Goal: Information Seeking & Learning: Learn about a topic

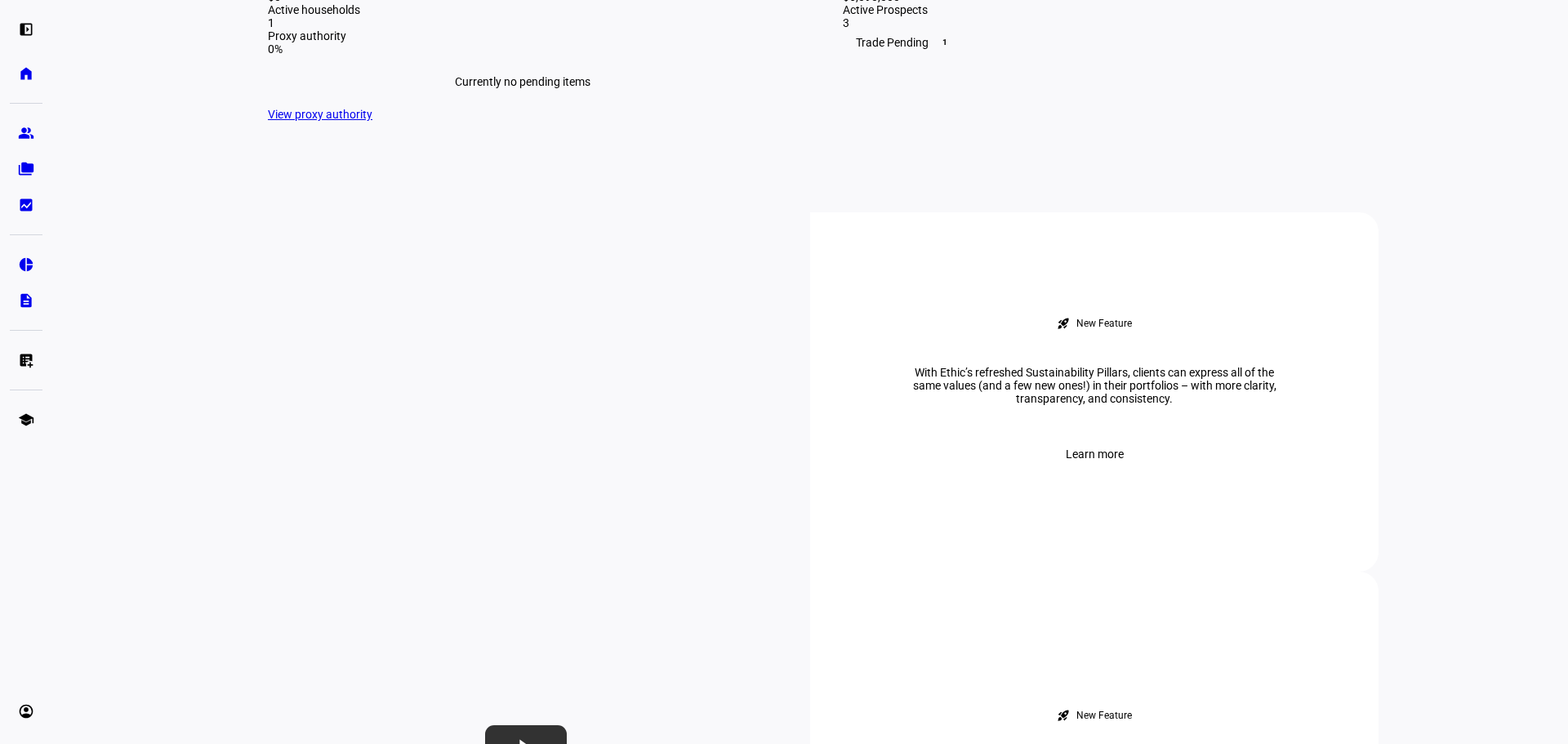
scroll to position [451, 0]
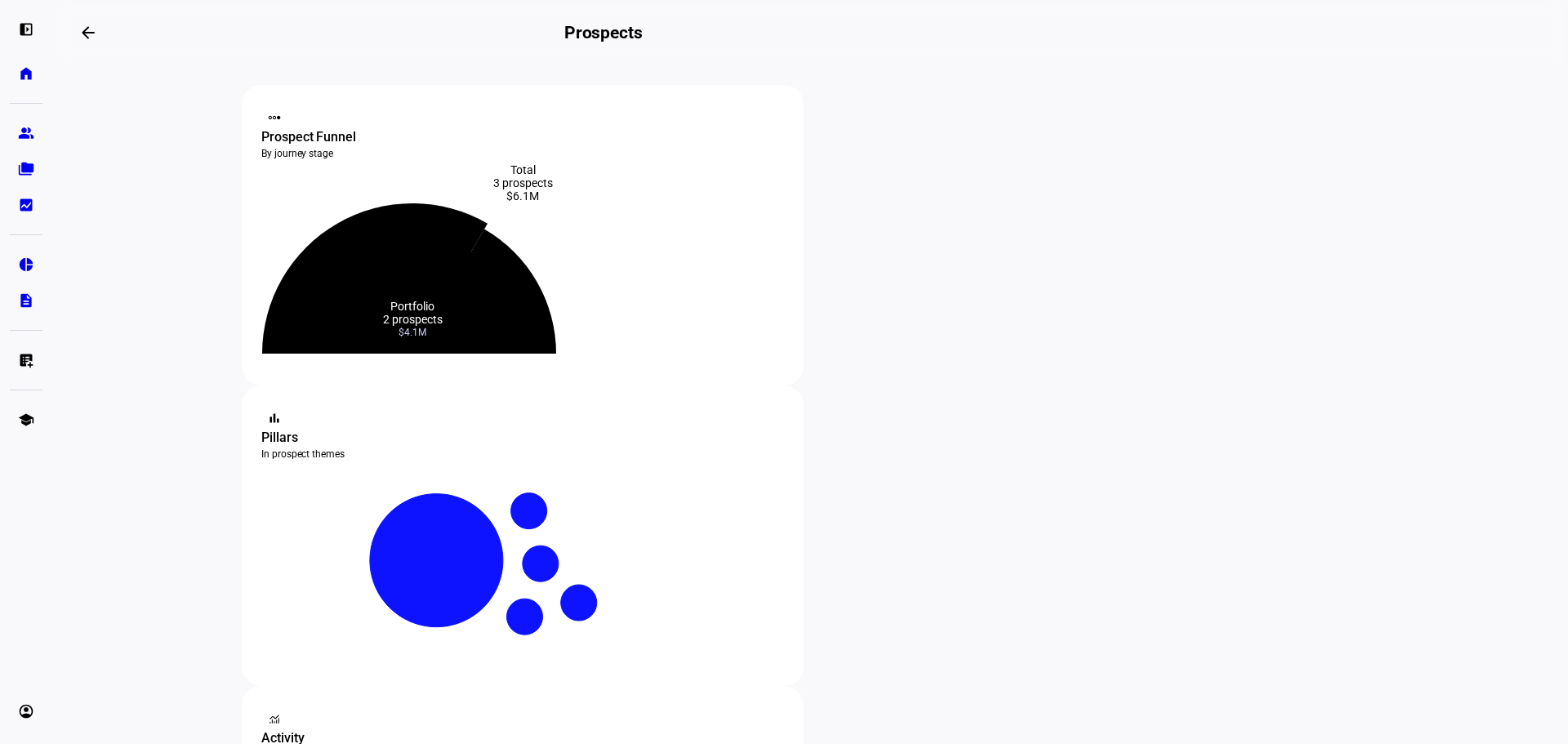
click at [487, 253] on icon at bounding box center [374, 278] width 226 height 150
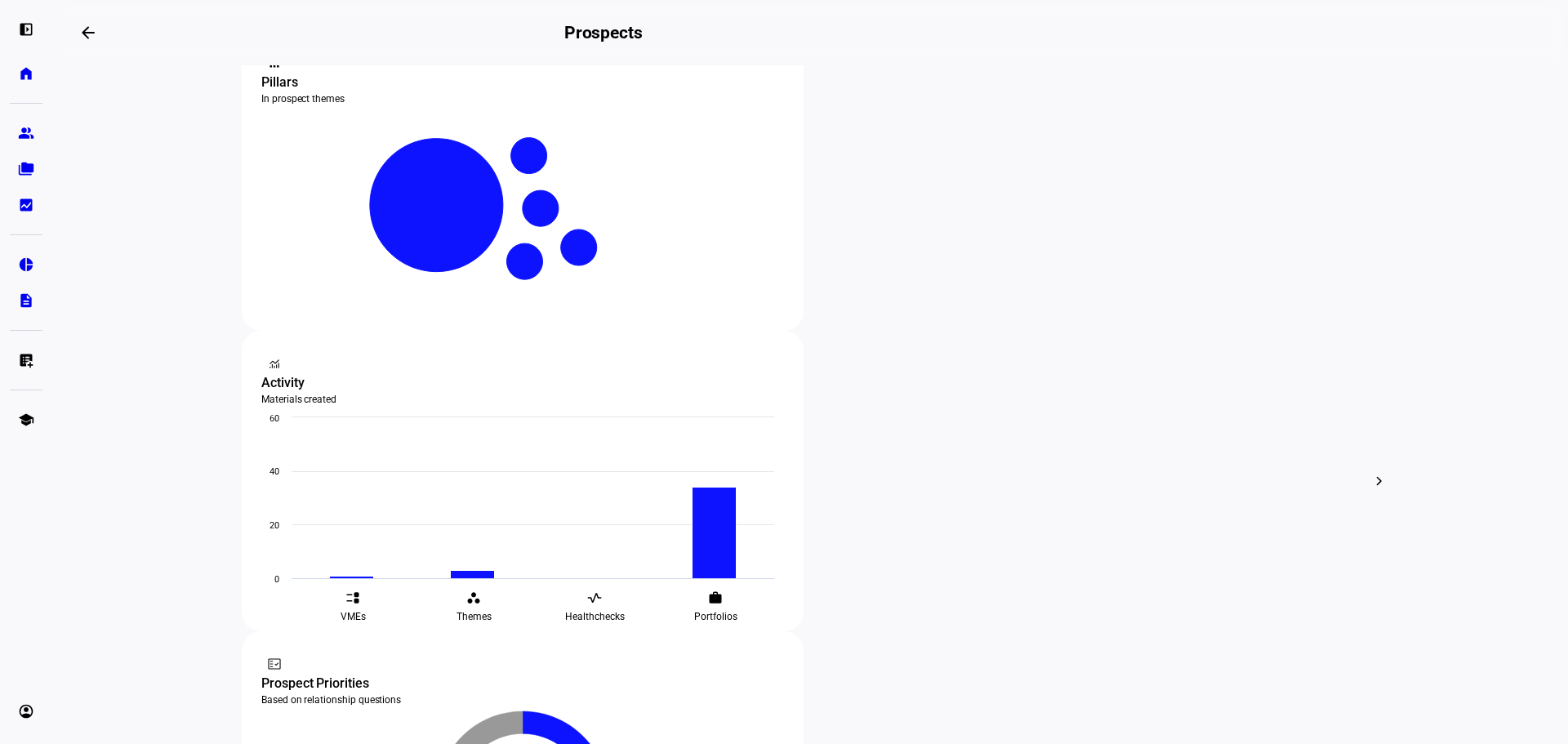
scroll to position [264, 0]
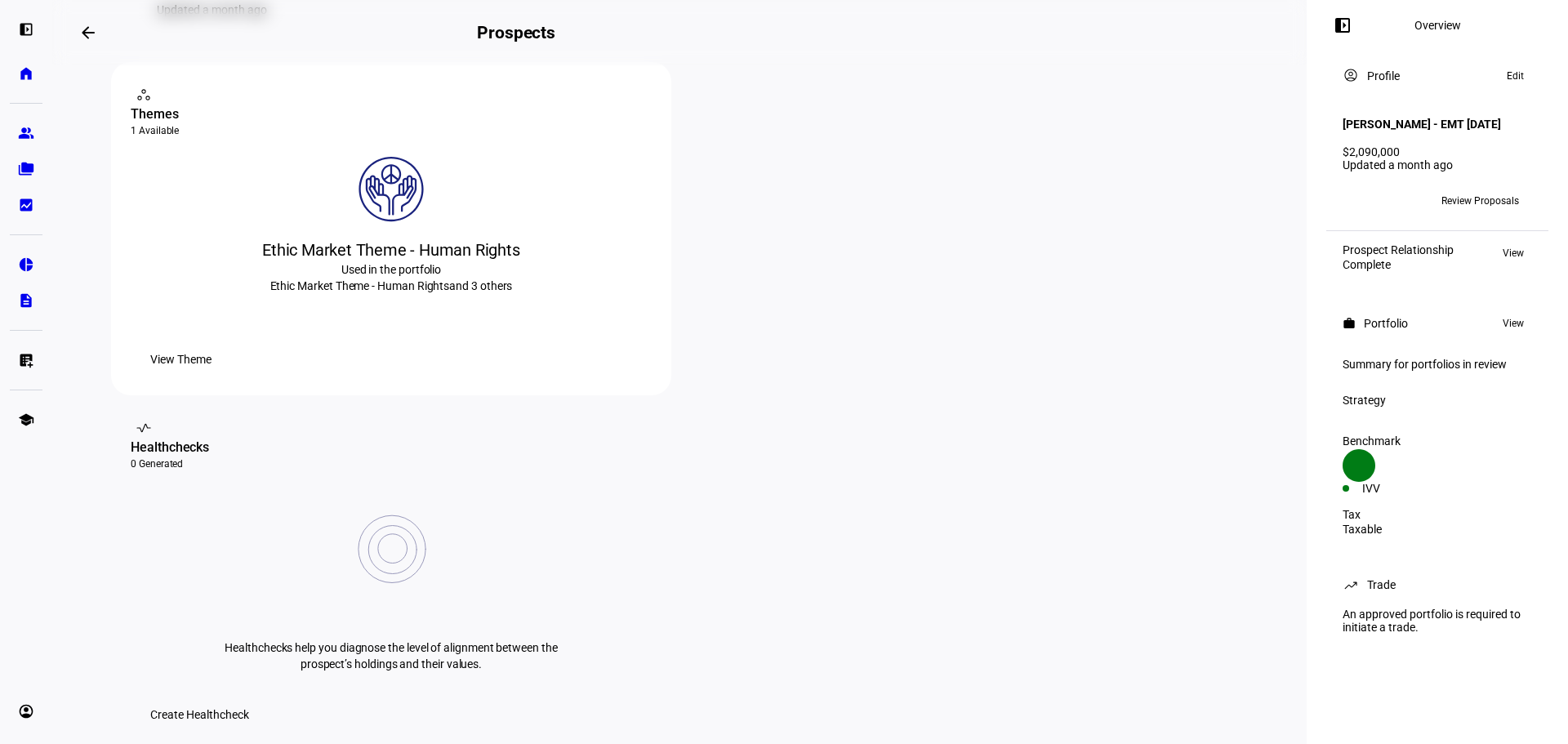
scroll to position [250, 0]
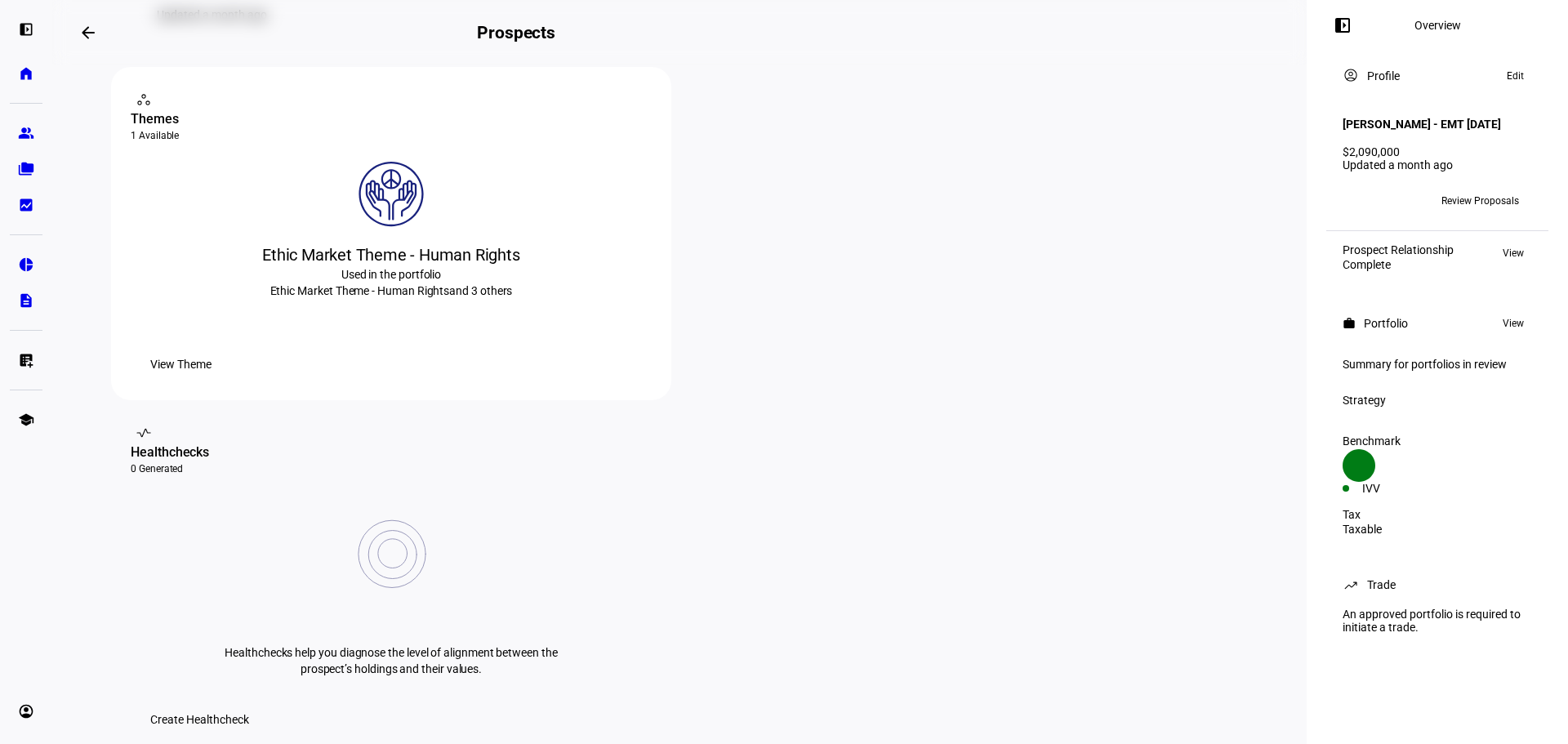
click at [211, 381] on span "View Theme" at bounding box center [180, 364] width 61 height 33
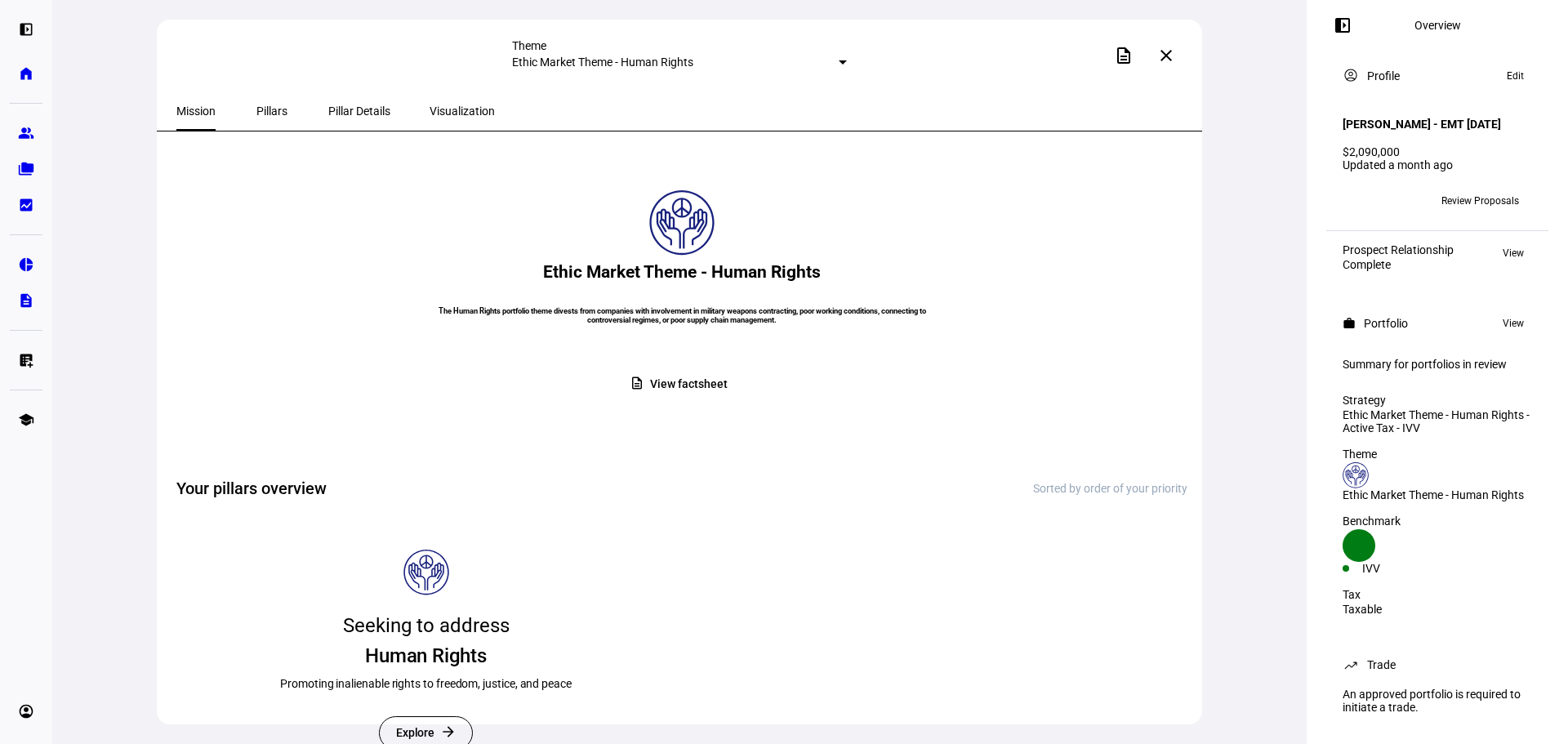
click at [280, 112] on div "Pillars" at bounding box center [272, 111] width 74 height 39
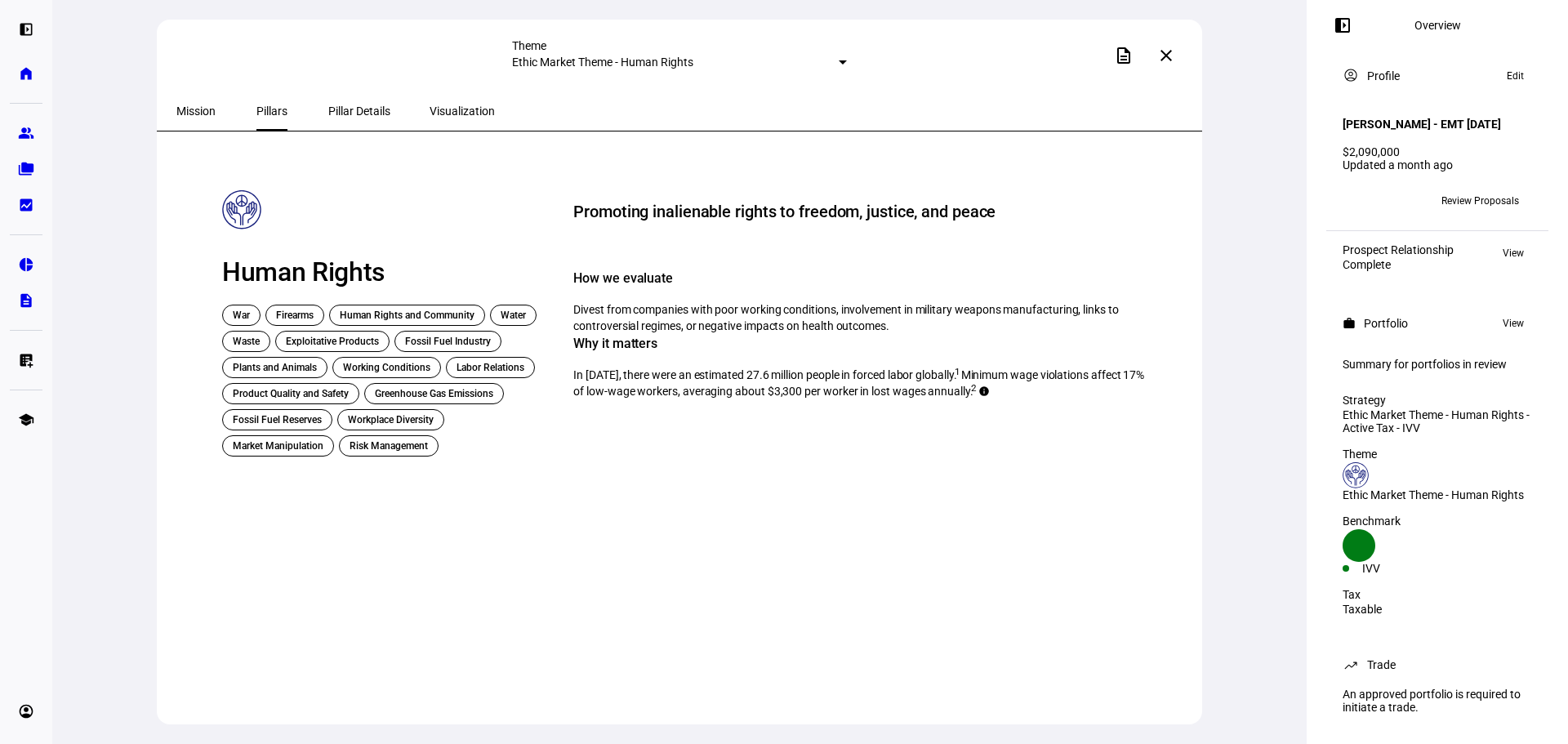
click at [328, 111] on span "Pillar Details" at bounding box center [359, 112] width 62 height 12
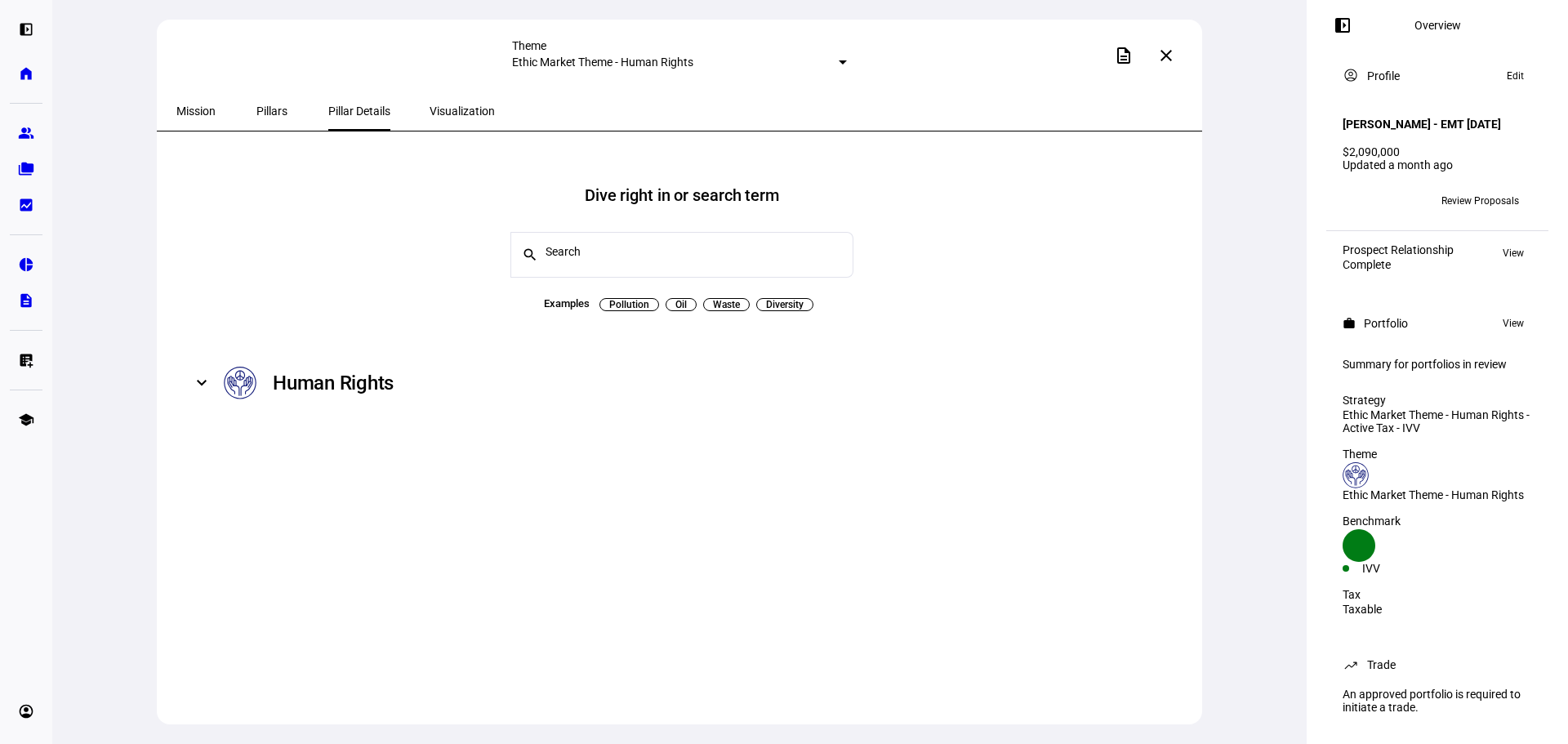
click at [444, 111] on span "Visualization" at bounding box center [462, 112] width 65 height 12
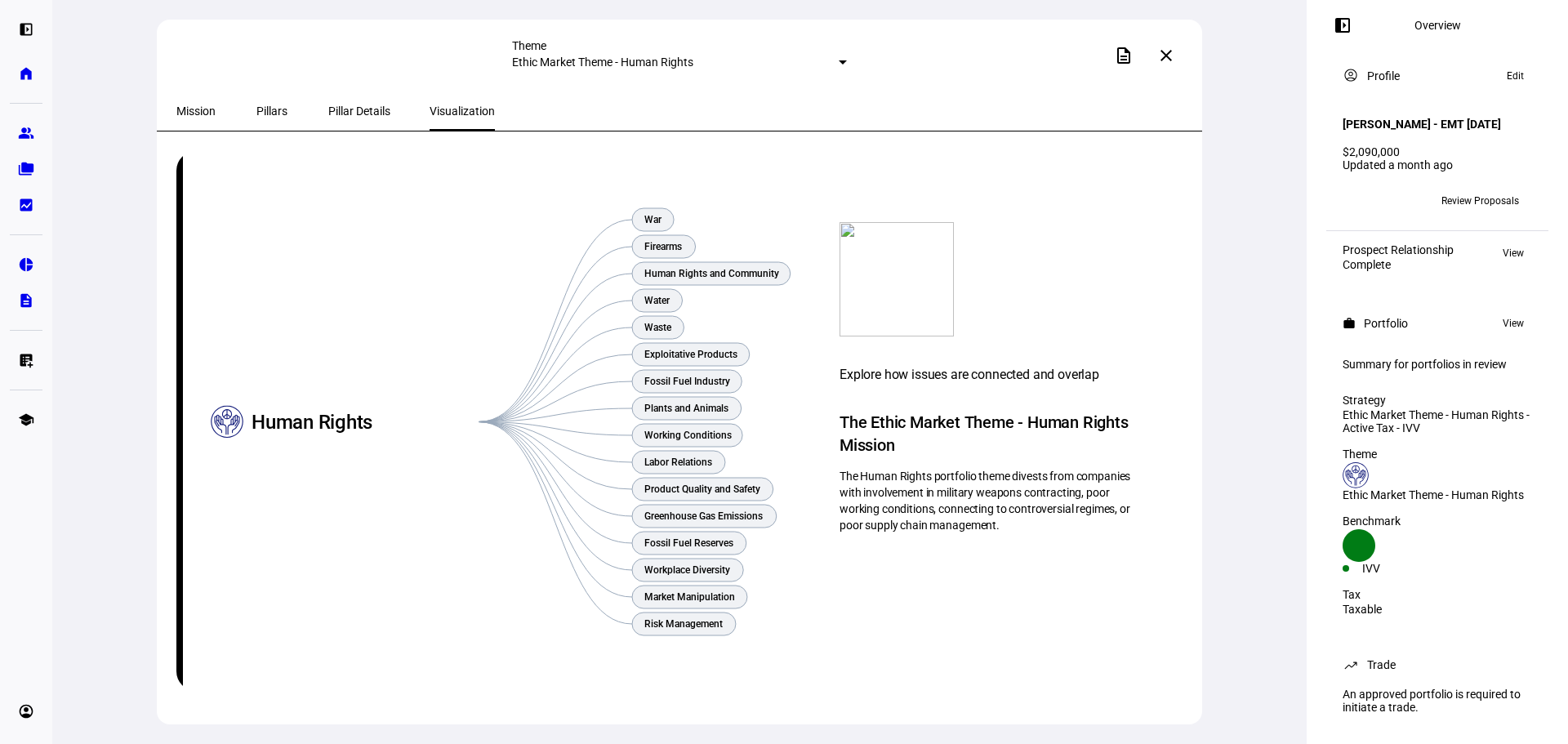
click at [185, 110] on span "Mission" at bounding box center [195, 112] width 39 height 12
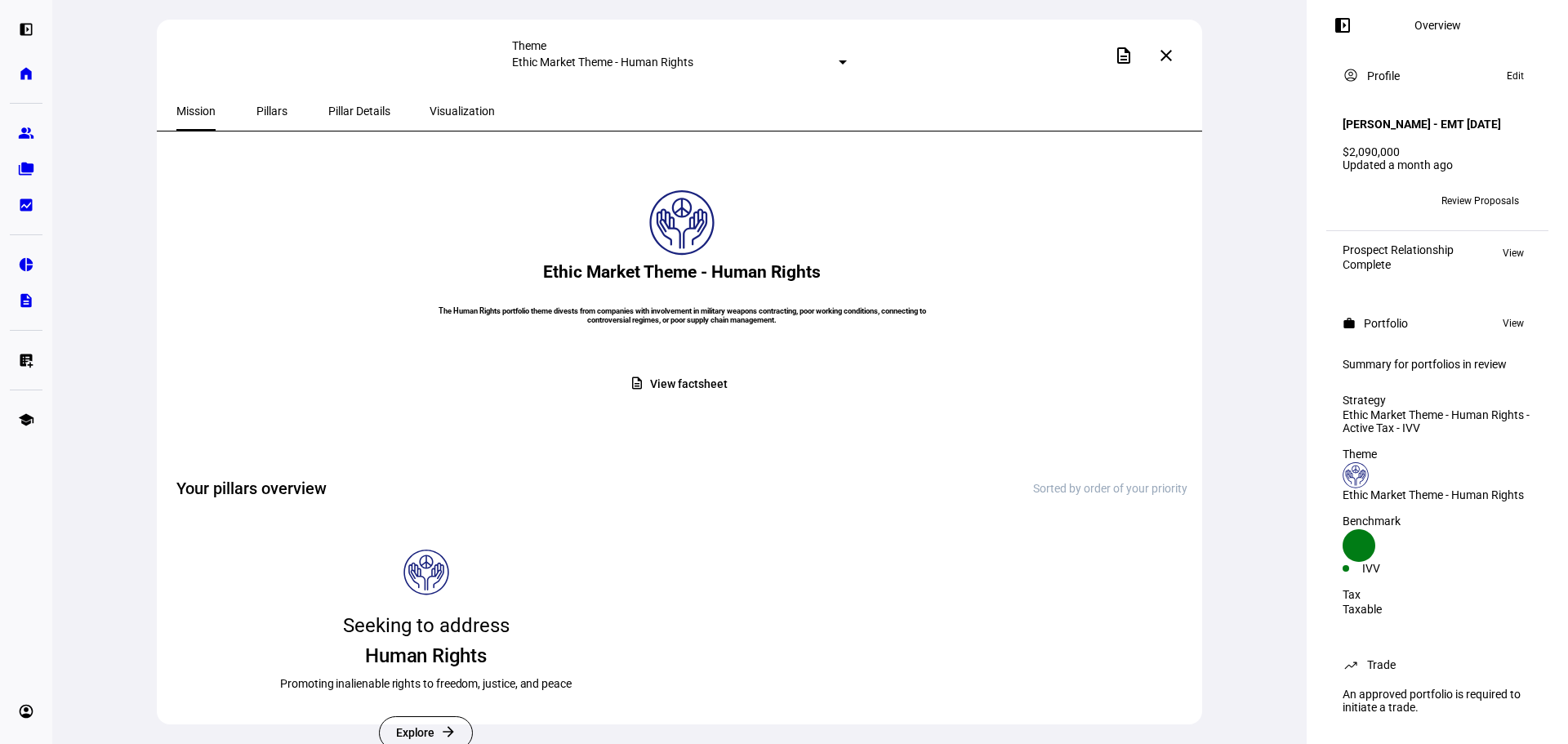
click at [1175, 58] on mat-icon "close" at bounding box center [1165, 55] width 19 height 19
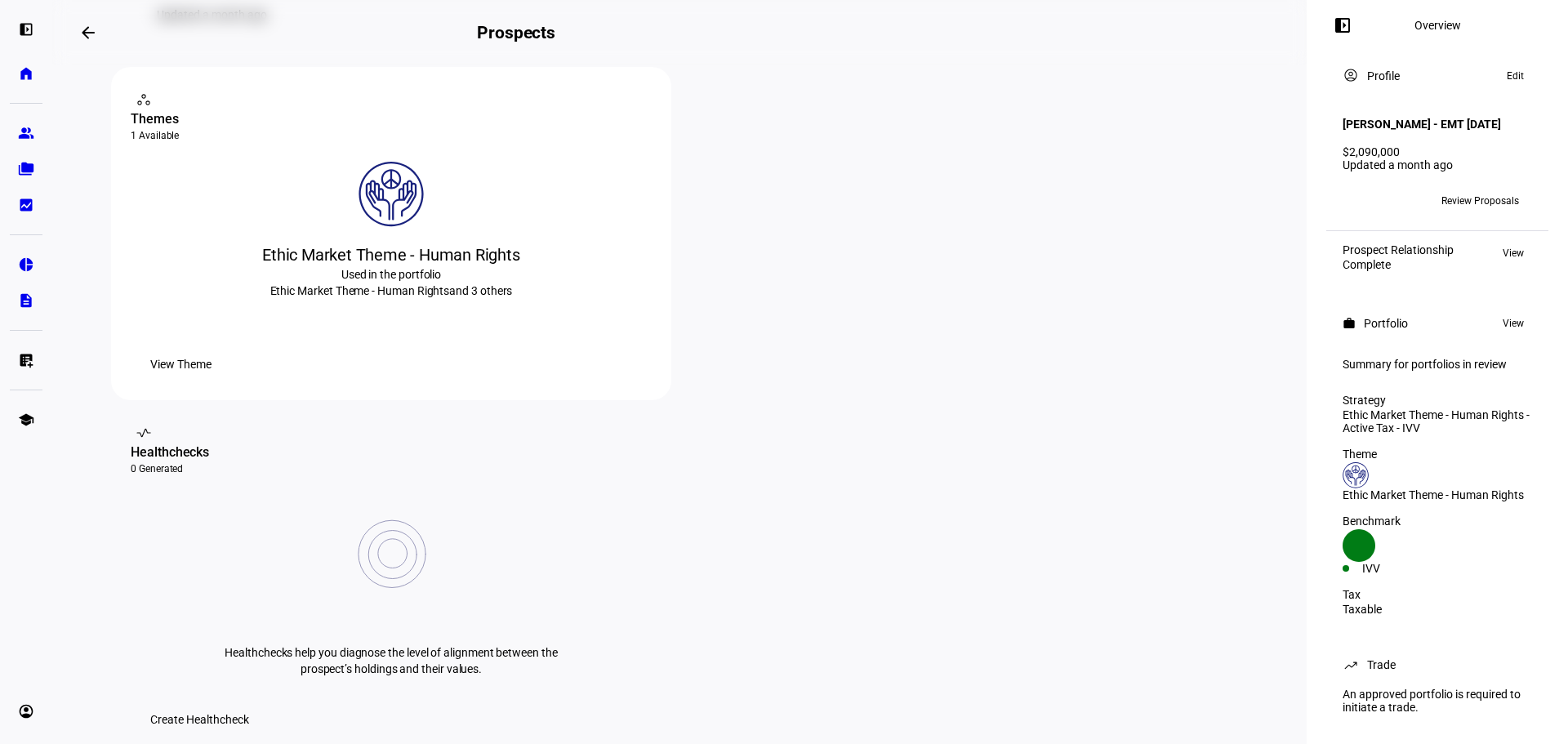
click at [86, 25] on mat-icon "arrow_backwards" at bounding box center [87, 32] width 19 height 19
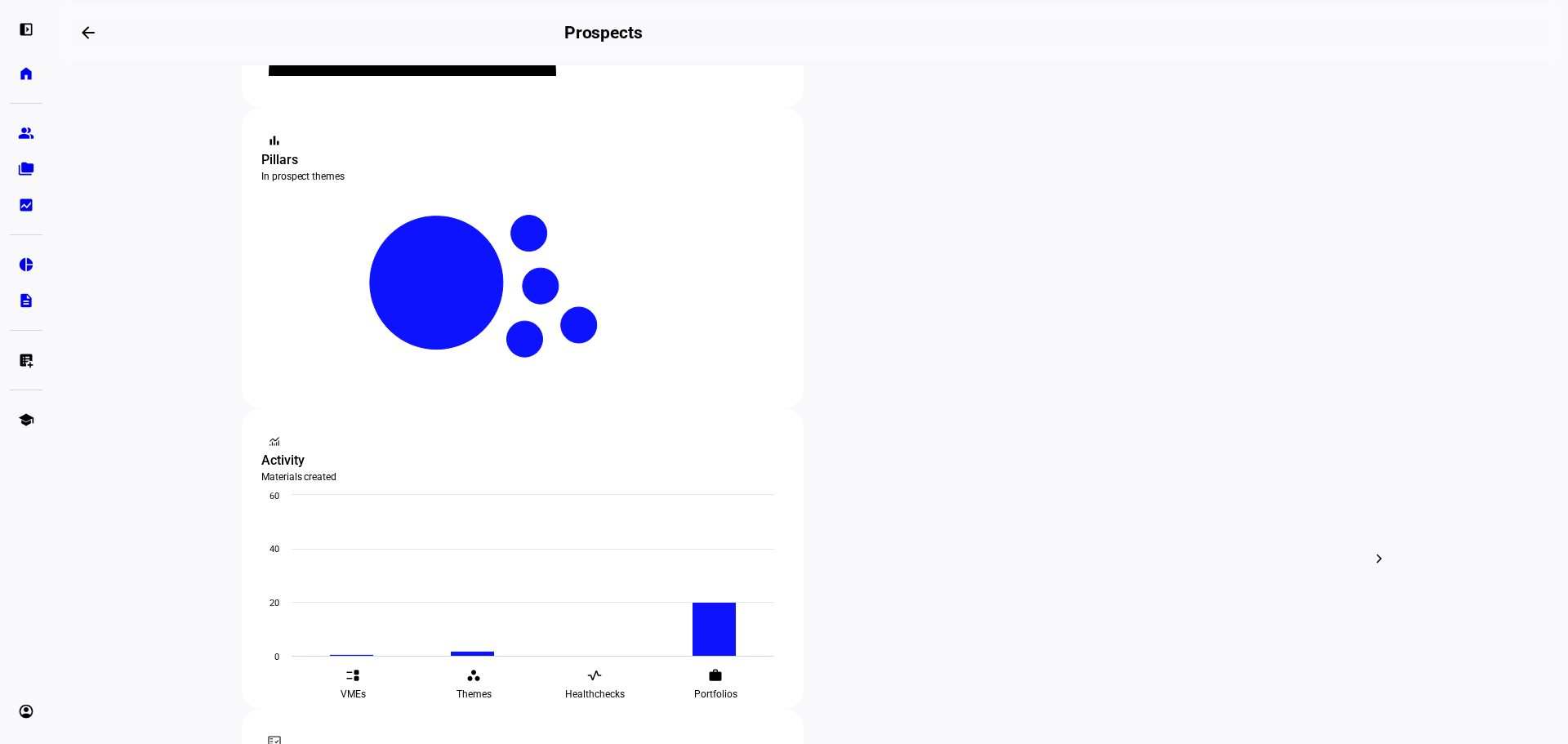
scroll to position [326, 0]
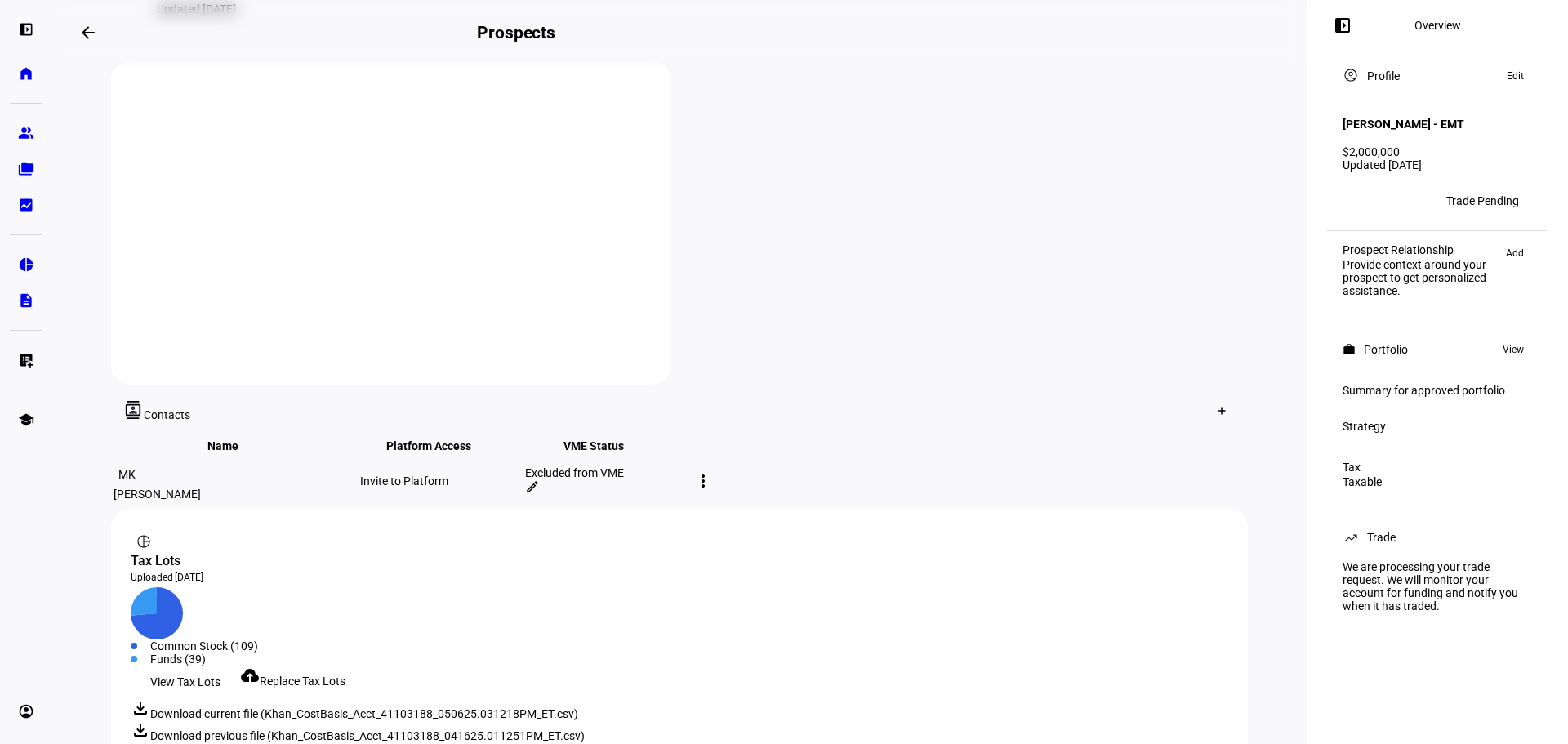
scroll to position [164, 0]
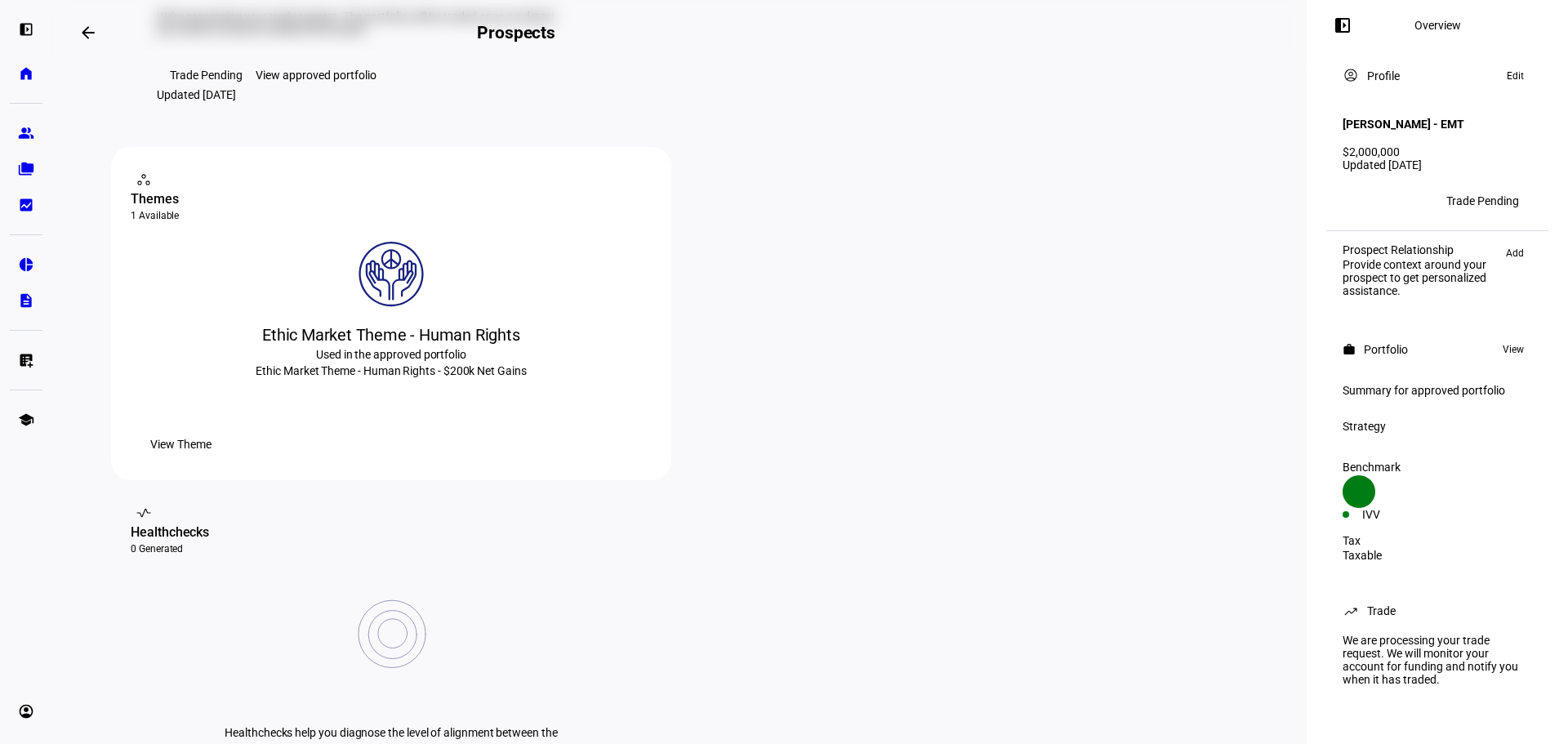
click at [96, 36] on mat-icon "arrow_backwards" at bounding box center [87, 32] width 19 height 19
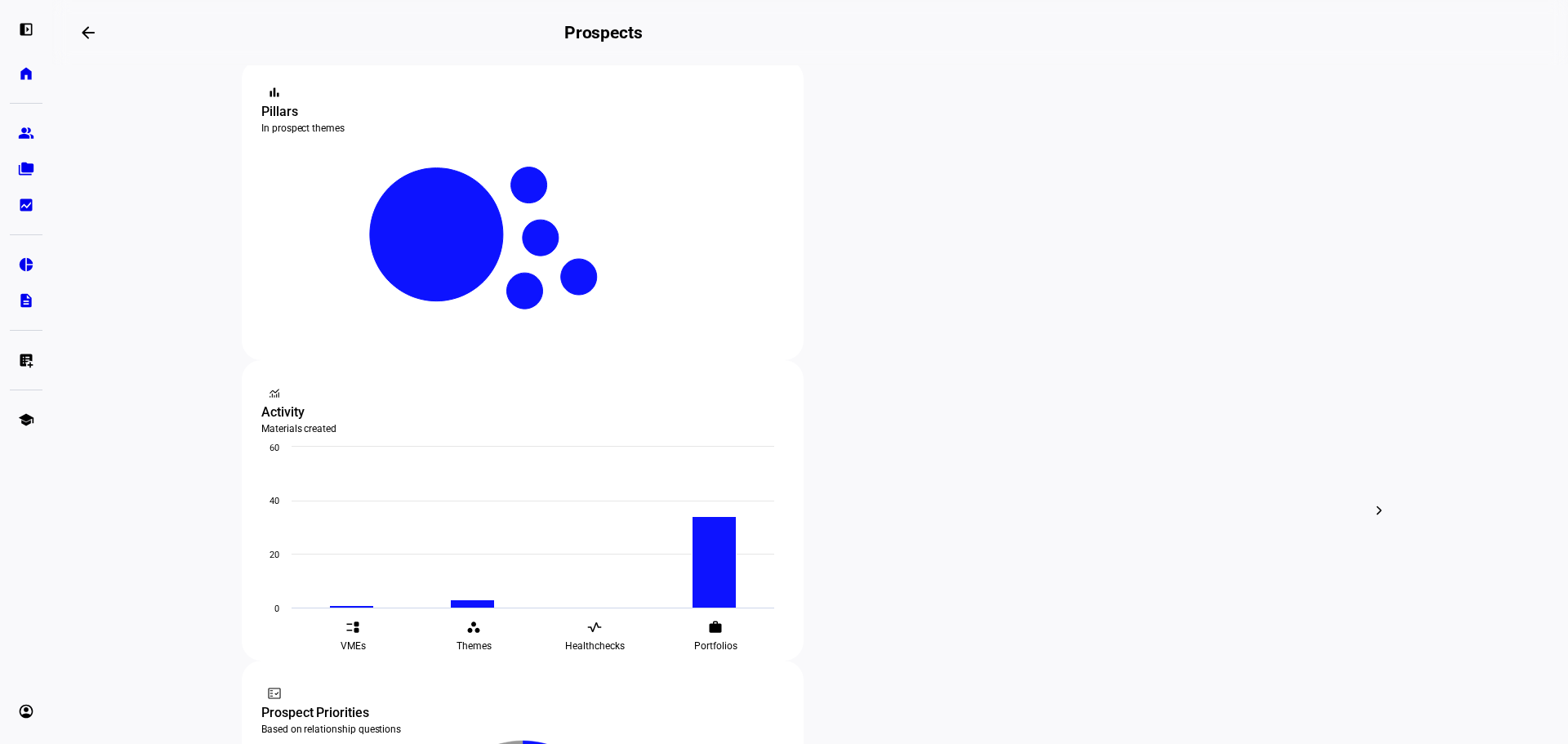
scroll to position [326, 0]
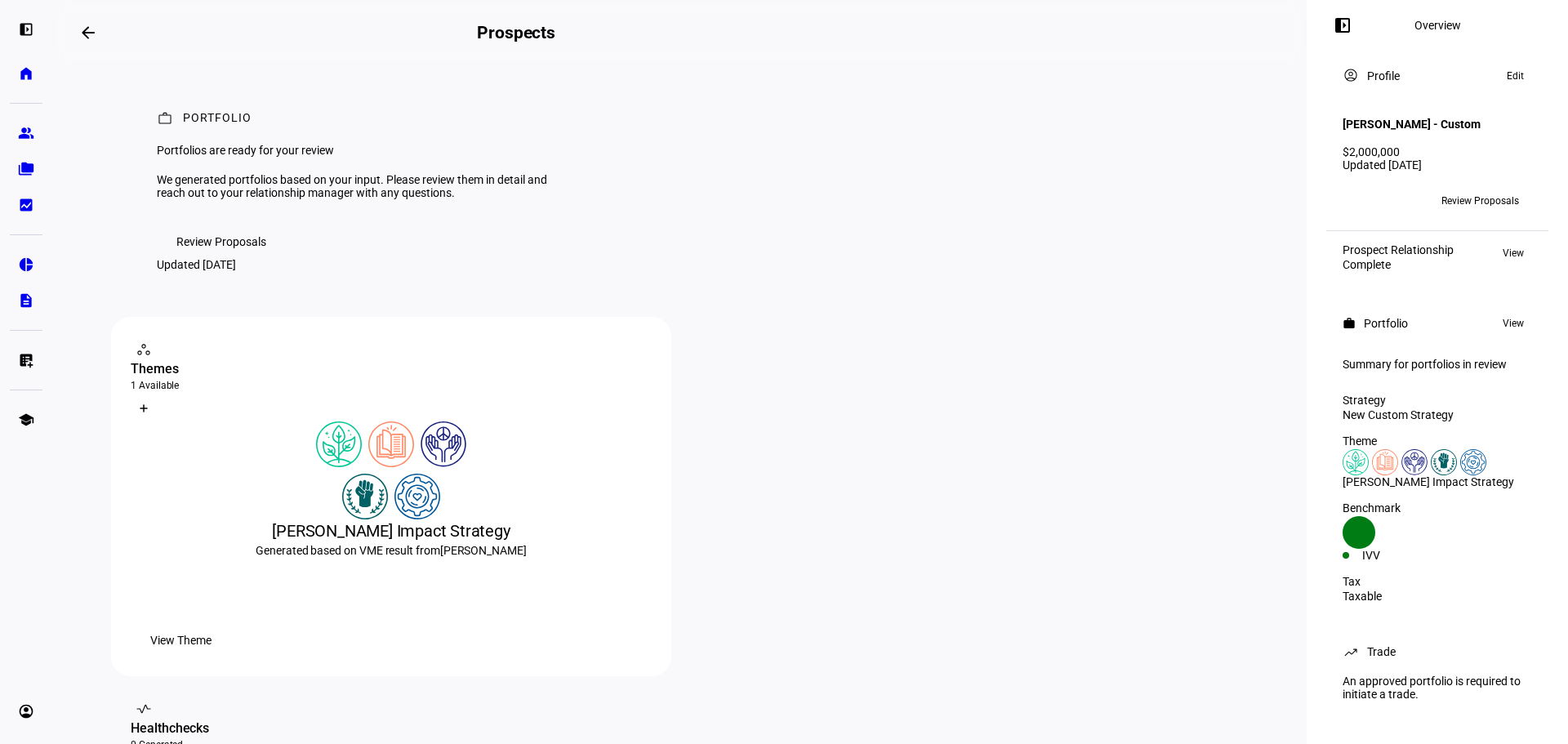
click at [938, 24] on eth-layout-page-header "arrow_backwards Prospects Overview left_panel_close" at bounding box center [679, 33] width 1254 height 65
